Goal: Task Accomplishment & Management: Use online tool/utility

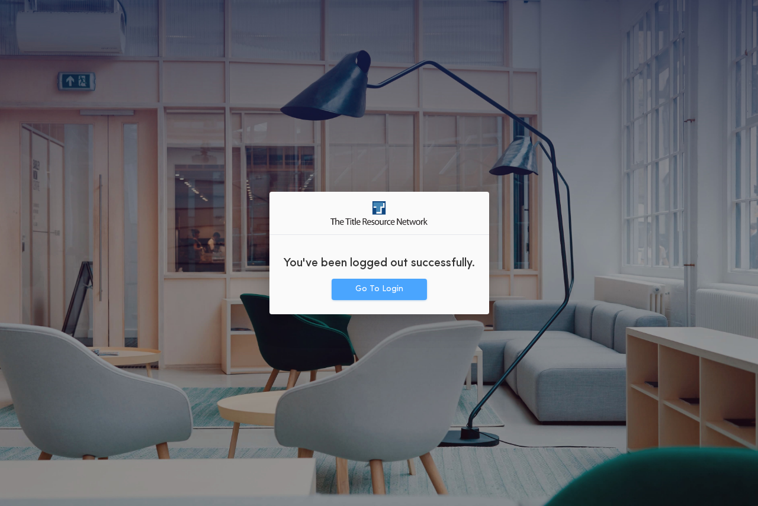
click at [387, 287] on button "Go To Login" at bounding box center [378, 289] width 95 height 21
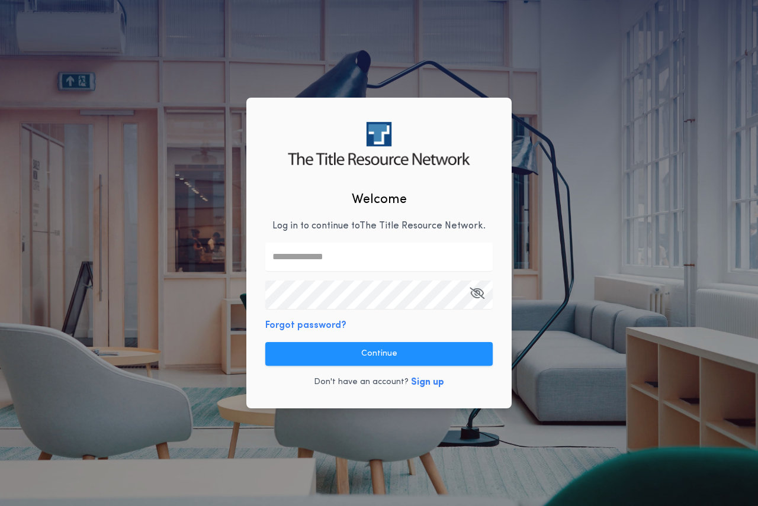
type input "**********"
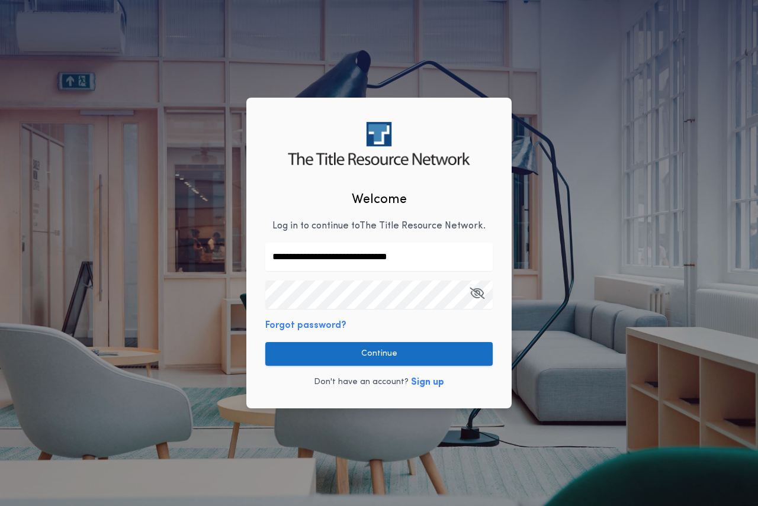
click at [370, 353] on button "Continue" at bounding box center [378, 354] width 227 height 24
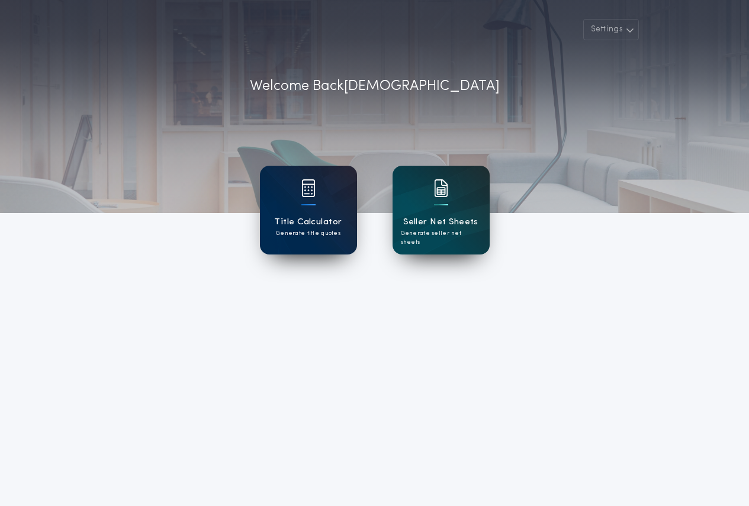
click at [307, 230] on p "Generate title quotes" at bounding box center [308, 233] width 65 height 9
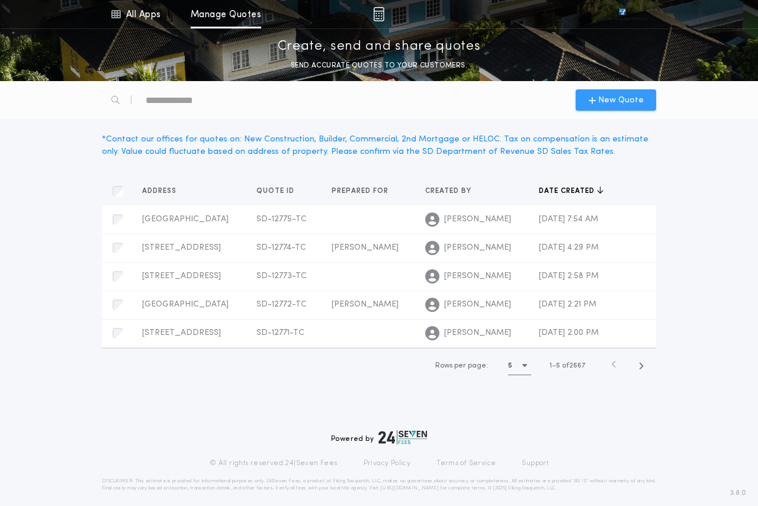
click at [615, 103] on span "New Quote" at bounding box center [621, 100] width 46 height 12
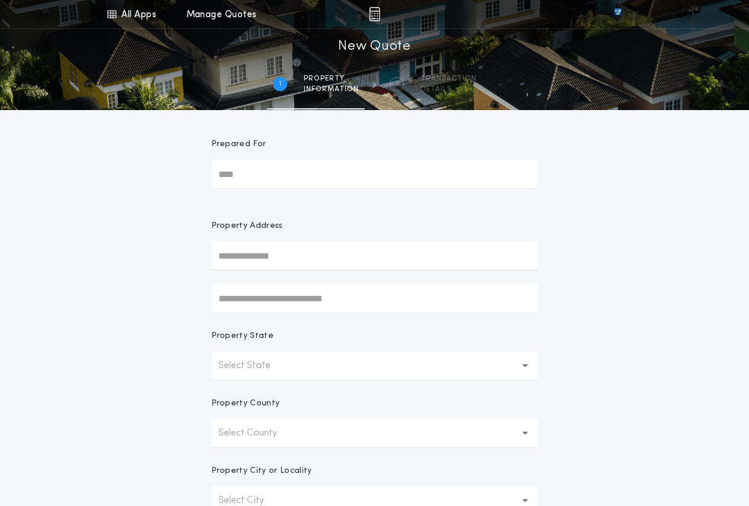
click at [314, 369] on button "Select State" at bounding box center [374, 366] width 327 height 28
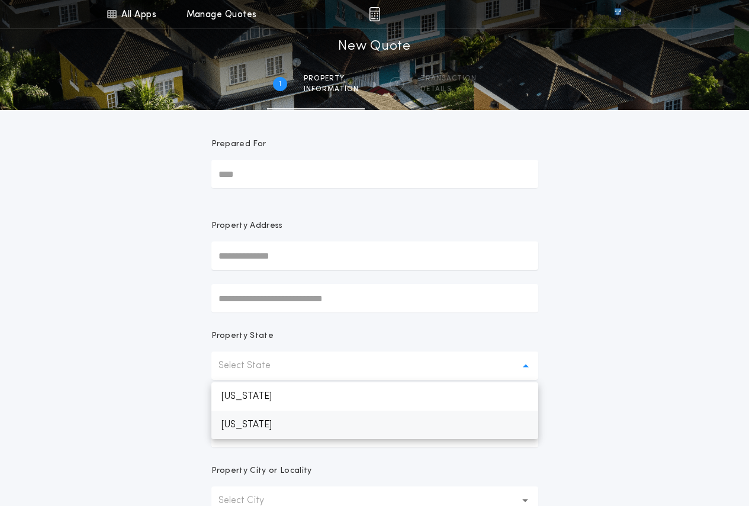
click at [297, 425] on p "South Dakota" at bounding box center [374, 425] width 327 height 28
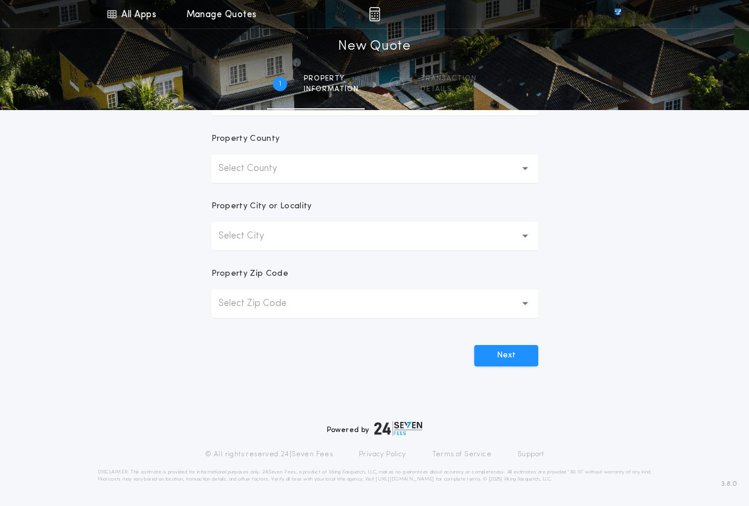
scroll to position [265, 0]
click at [256, 179] on button "Select County" at bounding box center [374, 168] width 327 height 28
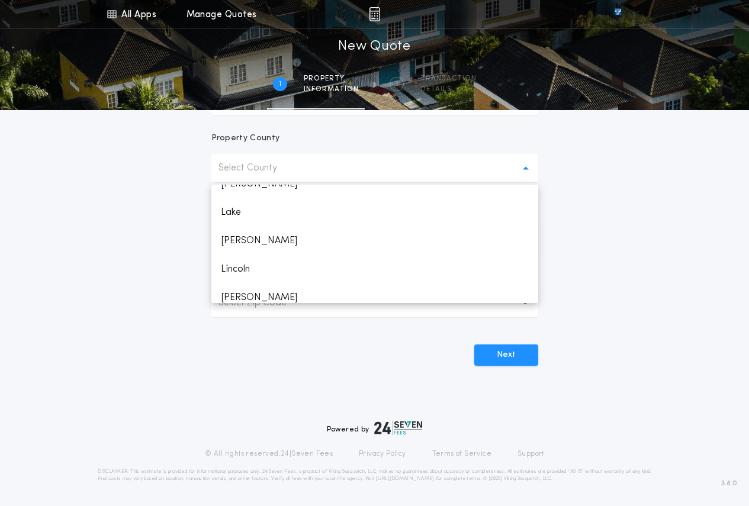
scroll to position [1302, 0]
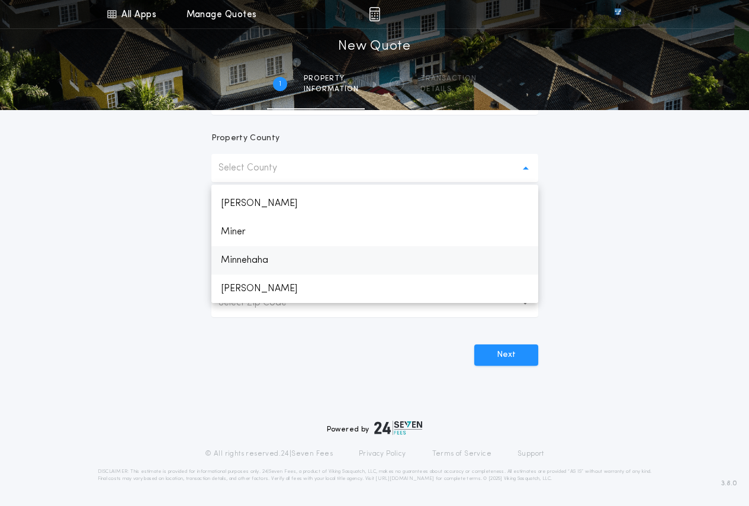
click at [265, 259] on p "Minnehaha" at bounding box center [374, 260] width 327 height 28
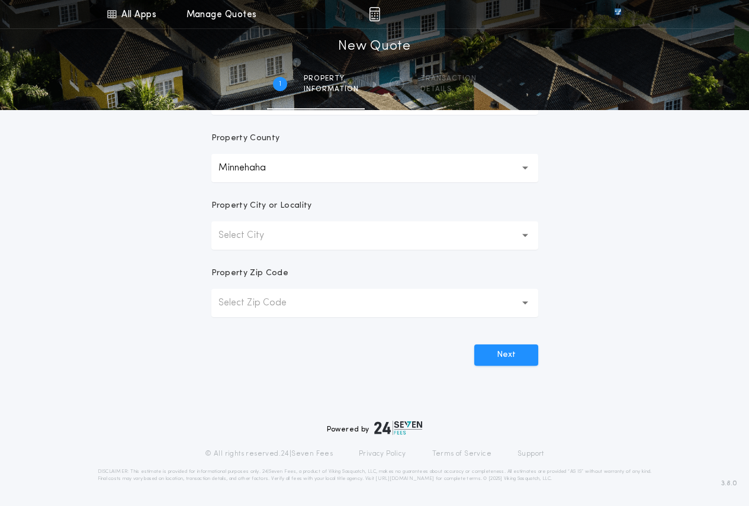
click at [268, 240] on p "Select City" at bounding box center [250, 235] width 65 height 14
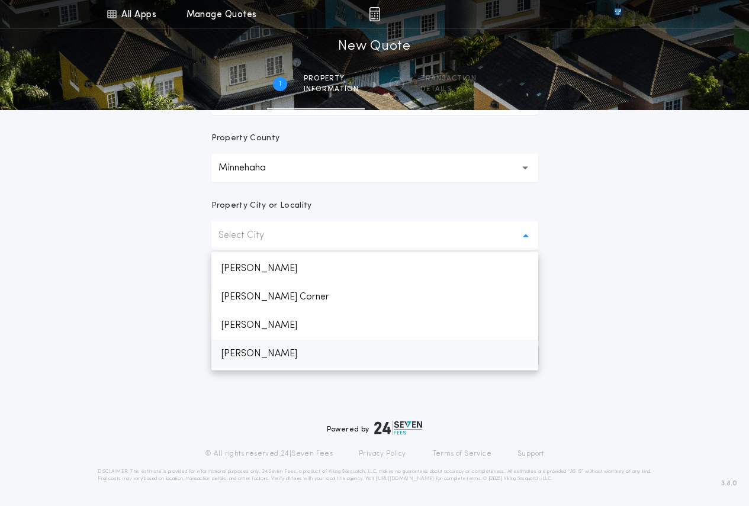
scroll to position [620, 0]
click at [265, 320] on p "Sioux Falls" at bounding box center [374, 328] width 327 height 28
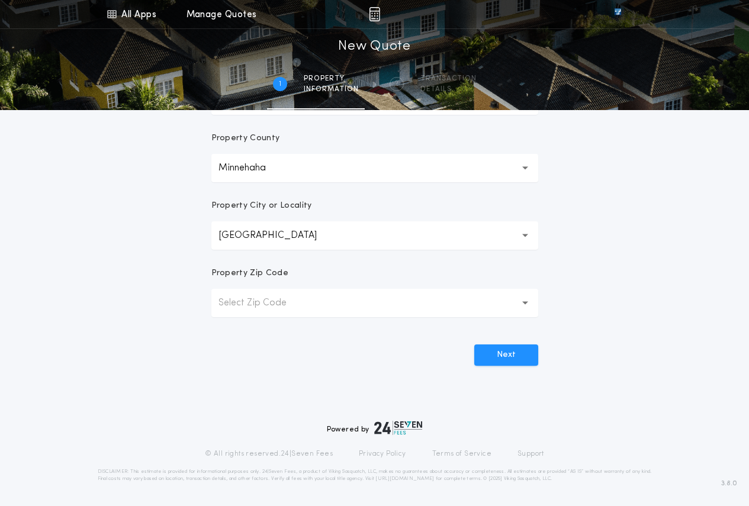
click at [278, 300] on p "Select Zip Code" at bounding box center [261, 303] width 87 height 14
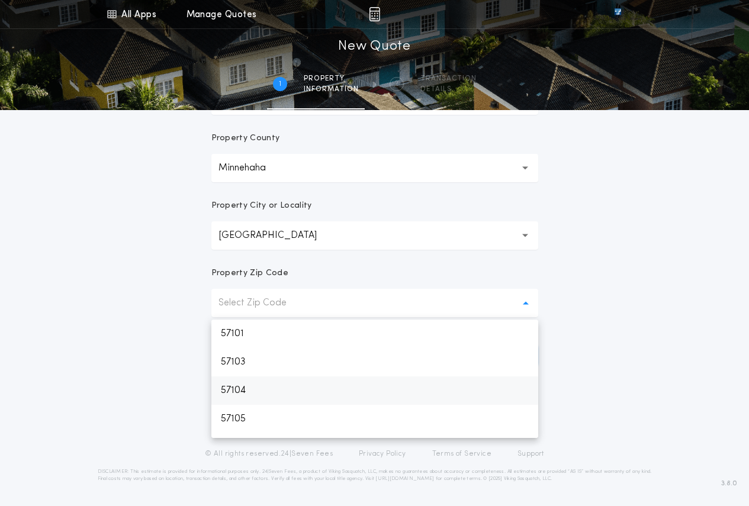
drag, startPoint x: 252, startPoint y: 394, endPoint x: 397, endPoint y: 415, distance: 146.5
click at [254, 394] on p "57104" at bounding box center [374, 390] width 327 height 28
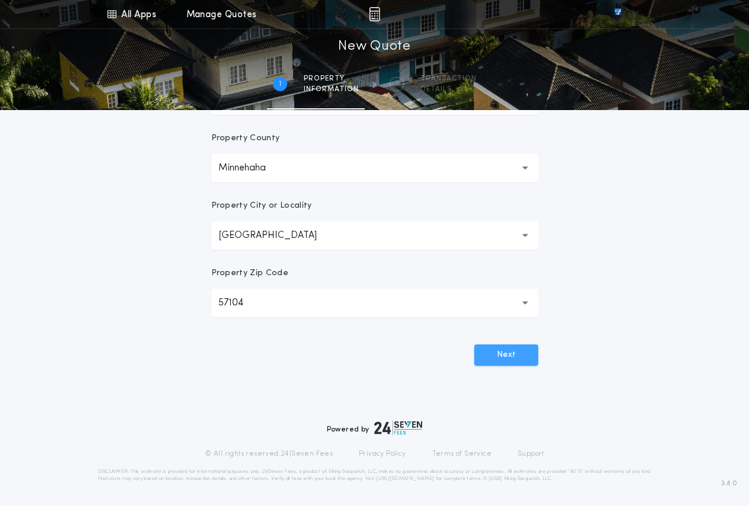
click at [497, 360] on button "Next" at bounding box center [506, 354] width 64 height 21
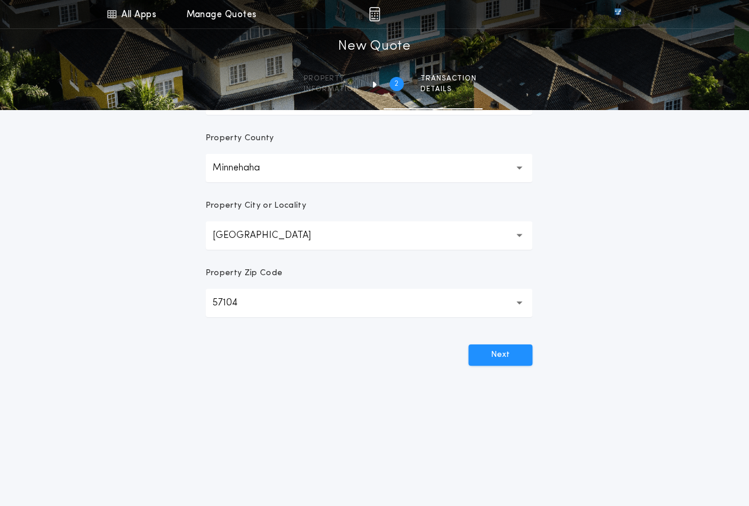
scroll to position [0, 0]
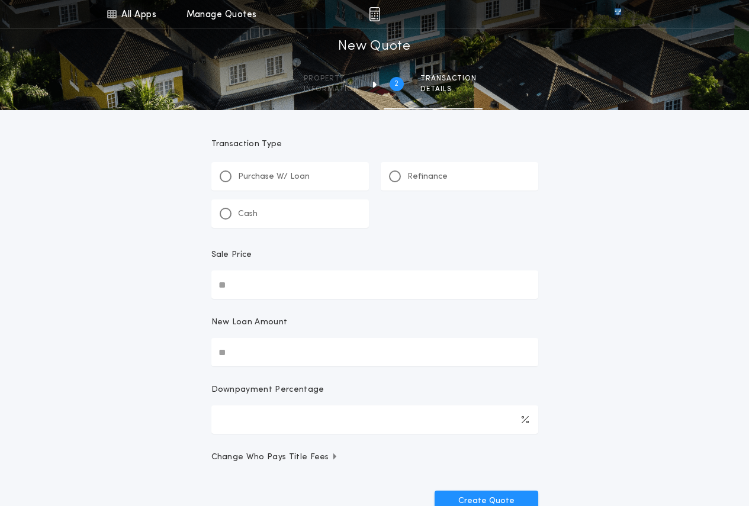
click at [236, 205] on div "Cash" at bounding box center [289, 213] width 157 height 28
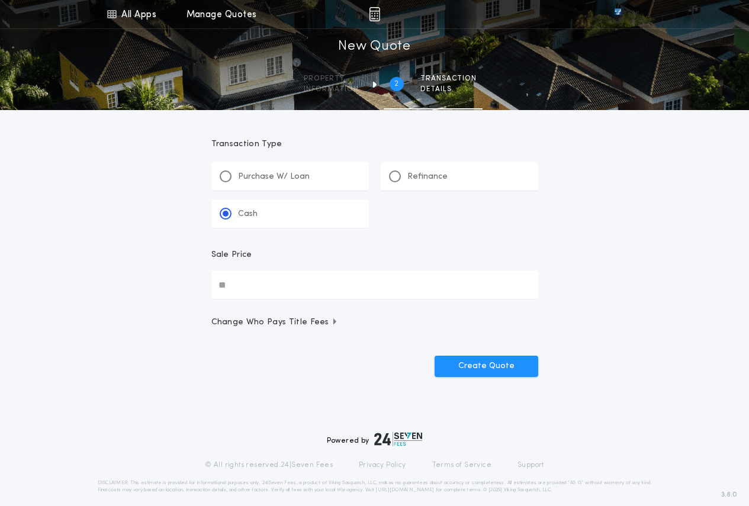
click at [263, 285] on input "Sale Price" at bounding box center [374, 284] width 327 height 28
type input "**********"
click at [506, 363] on button "Create Quote" at bounding box center [486, 366] width 104 height 21
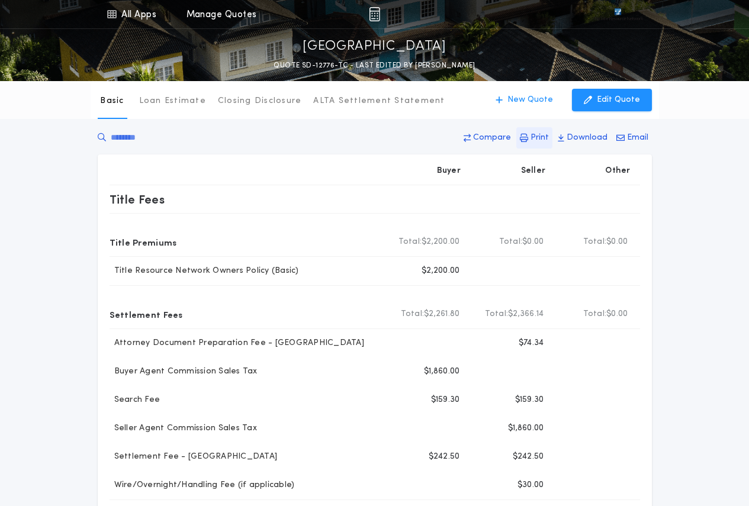
click at [536, 138] on p "Print" at bounding box center [539, 138] width 18 height 12
